Goal: Find specific page/section: Find specific page/section

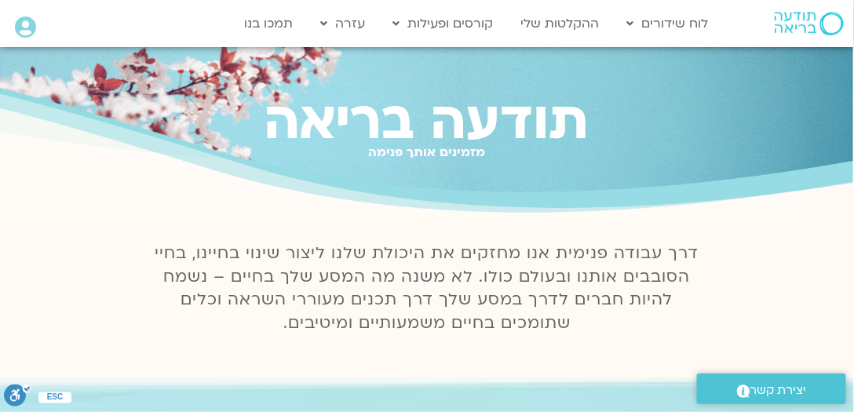
click at [32, 24] on icon at bounding box center [25, 27] width 21 height 22
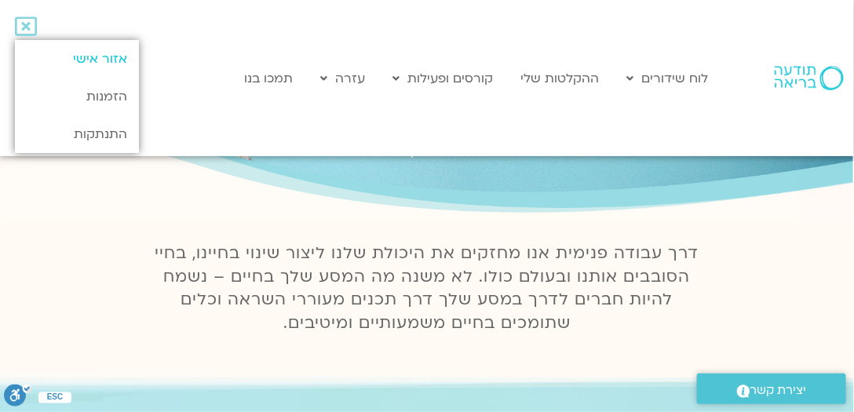
click at [113, 57] on link "אזור אישי" at bounding box center [77, 59] width 124 height 38
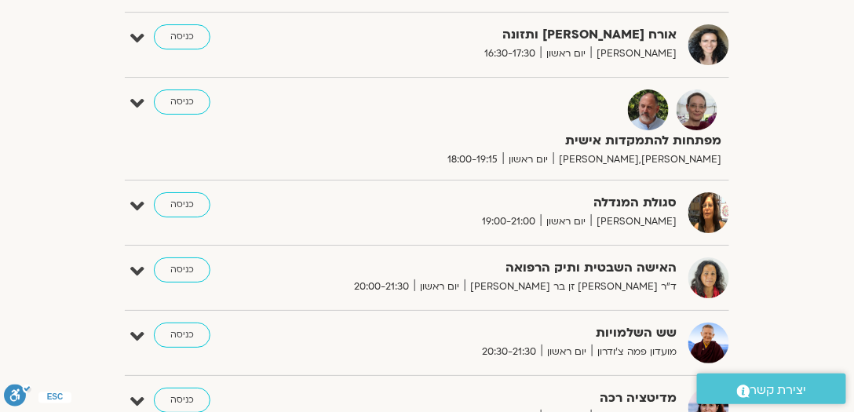
scroll to position [1335, 0]
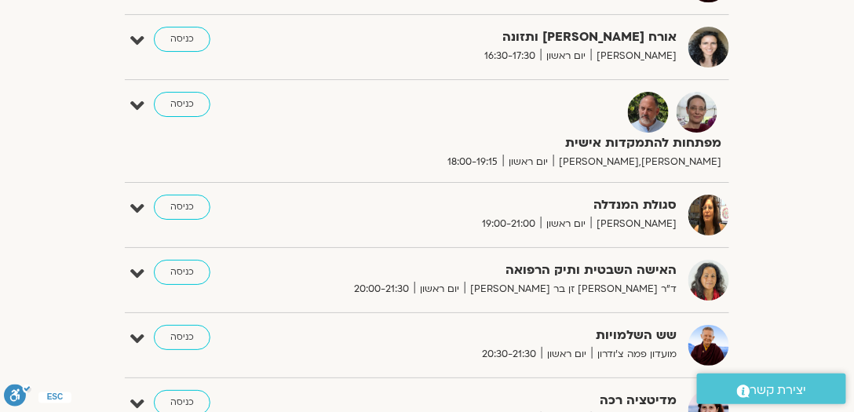
click at [611, 199] on strong "סגולת המנדלה" at bounding box center [508, 205] width 338 height 21
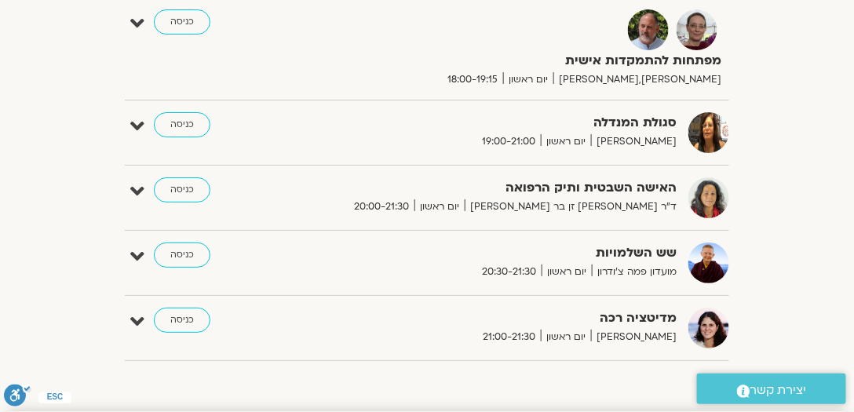
scroll to position [1435, 0]
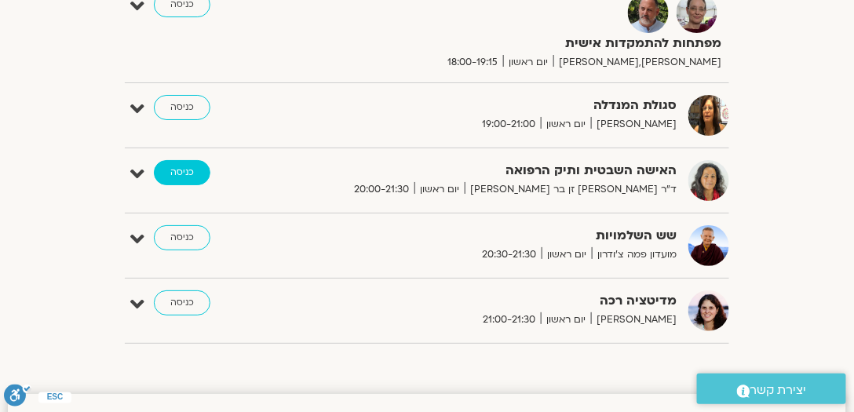
click at [183, 162] on link "כניסה" at bounding box center [182, 172] width 57 height 25
